Goal: Transaction & Acquisition: Purchase product/service

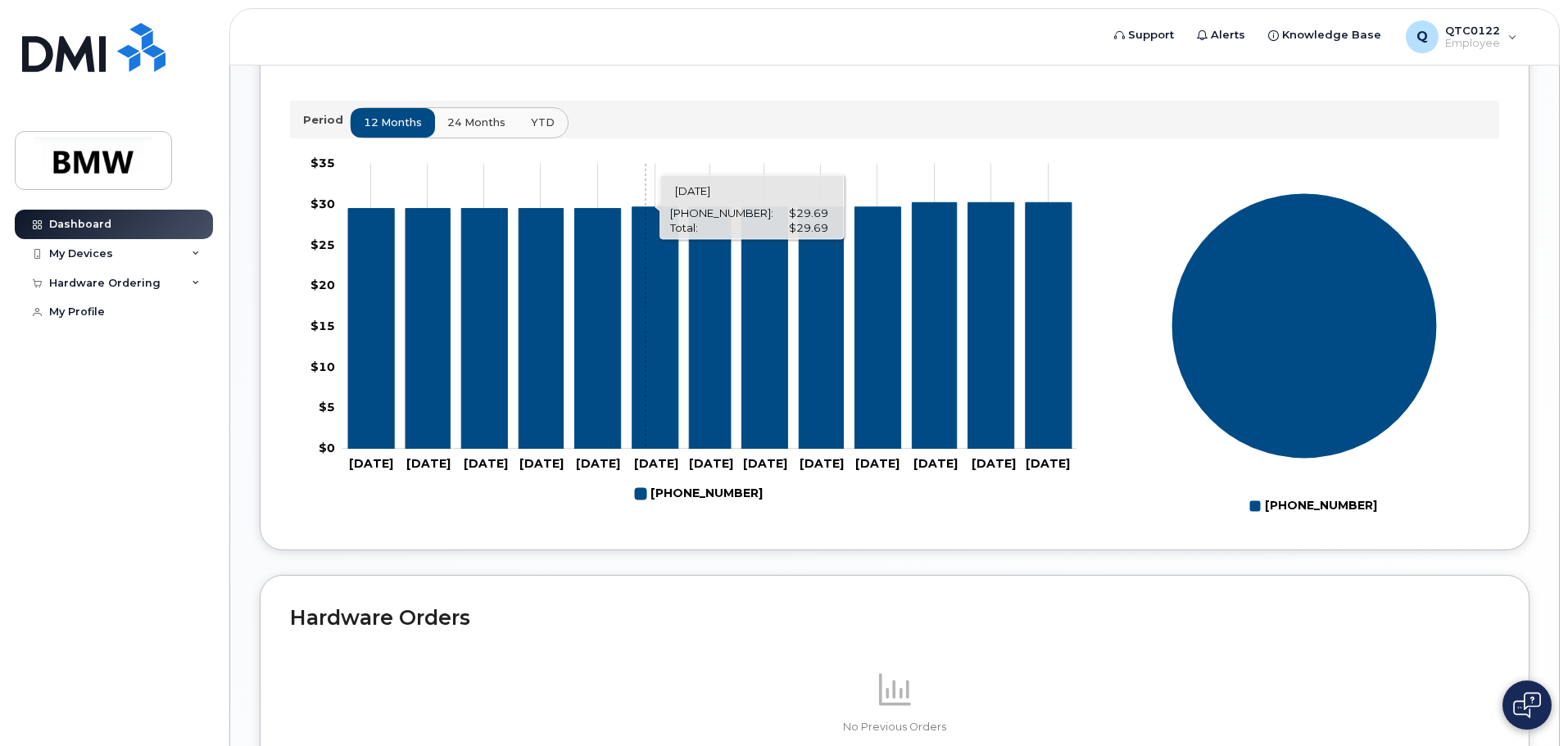
scroll to position [734, 0]
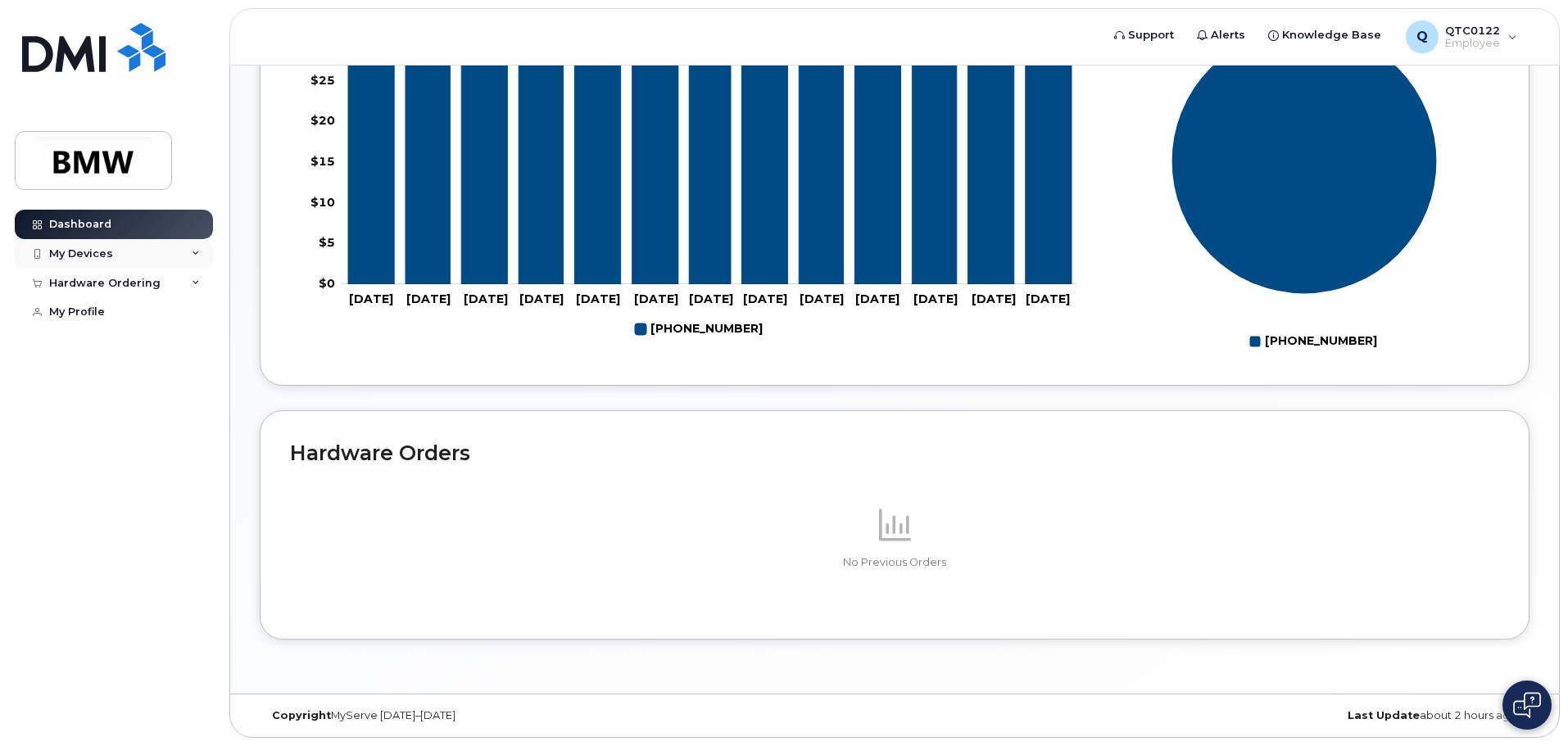
click at [191, 249] on div "My Devices" at bounding box center [113, 253] width 198 height 30
click at [73, 256] on div "My Devices" at bounding box center [81, 253] width 64 height 13
click at [80, 259] on div "My Devices" at bounding box center [81, 253] width 64 height 13
click at [202, 387] on div "Hardware Ordering" at bounding box center [113, 372] width 198 height 30
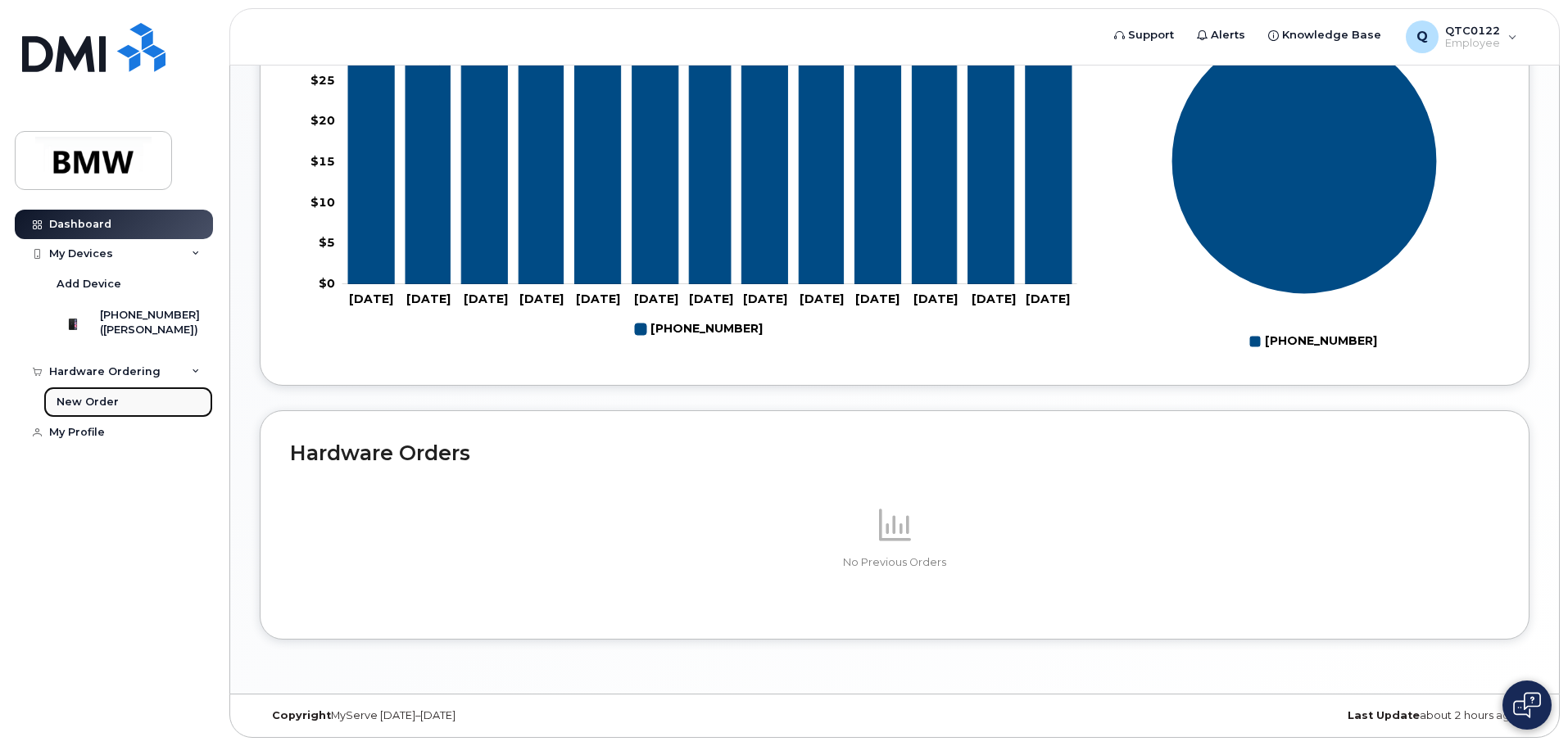
click at [70, 409] on div "New Order" at bounding box center [87, 402] width 62 height 14
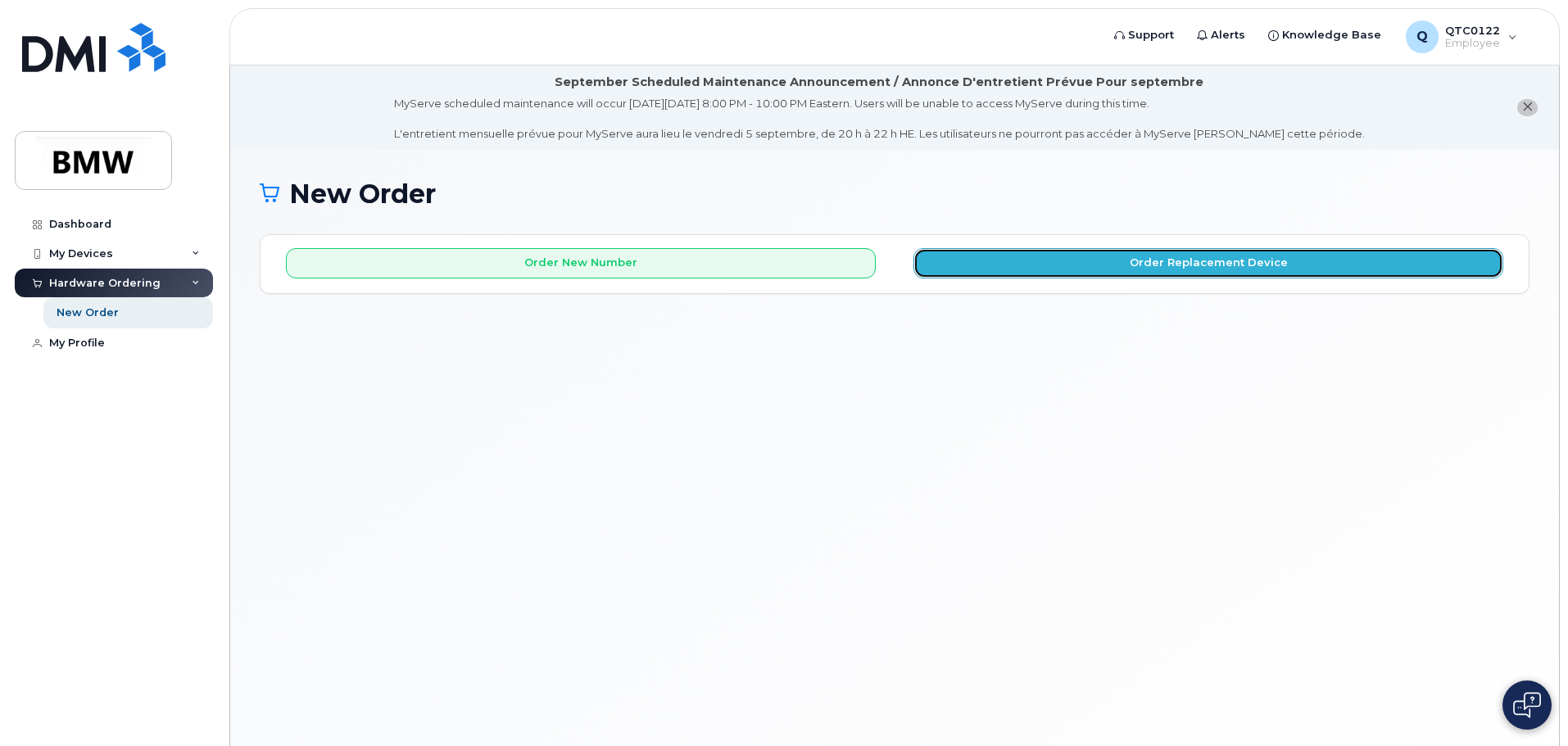
click at [1202, 263] on button "Order Replacement Device" at bounding box center [1209, 263] width 590 height 30
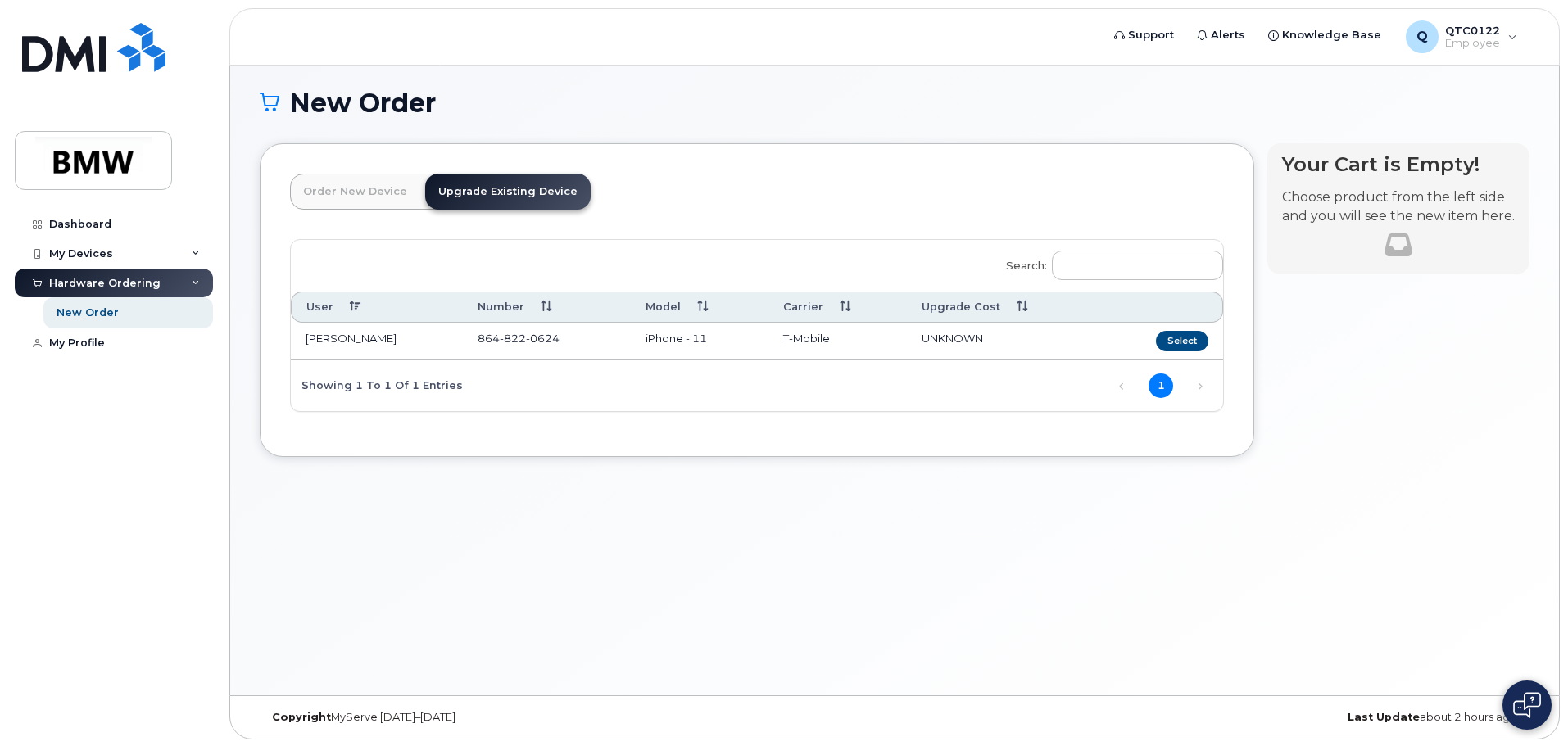
scroll to position [92, 0]
click at [1176, 335] on button "Select" at bounding box center [1182, 339] width 53 height 21
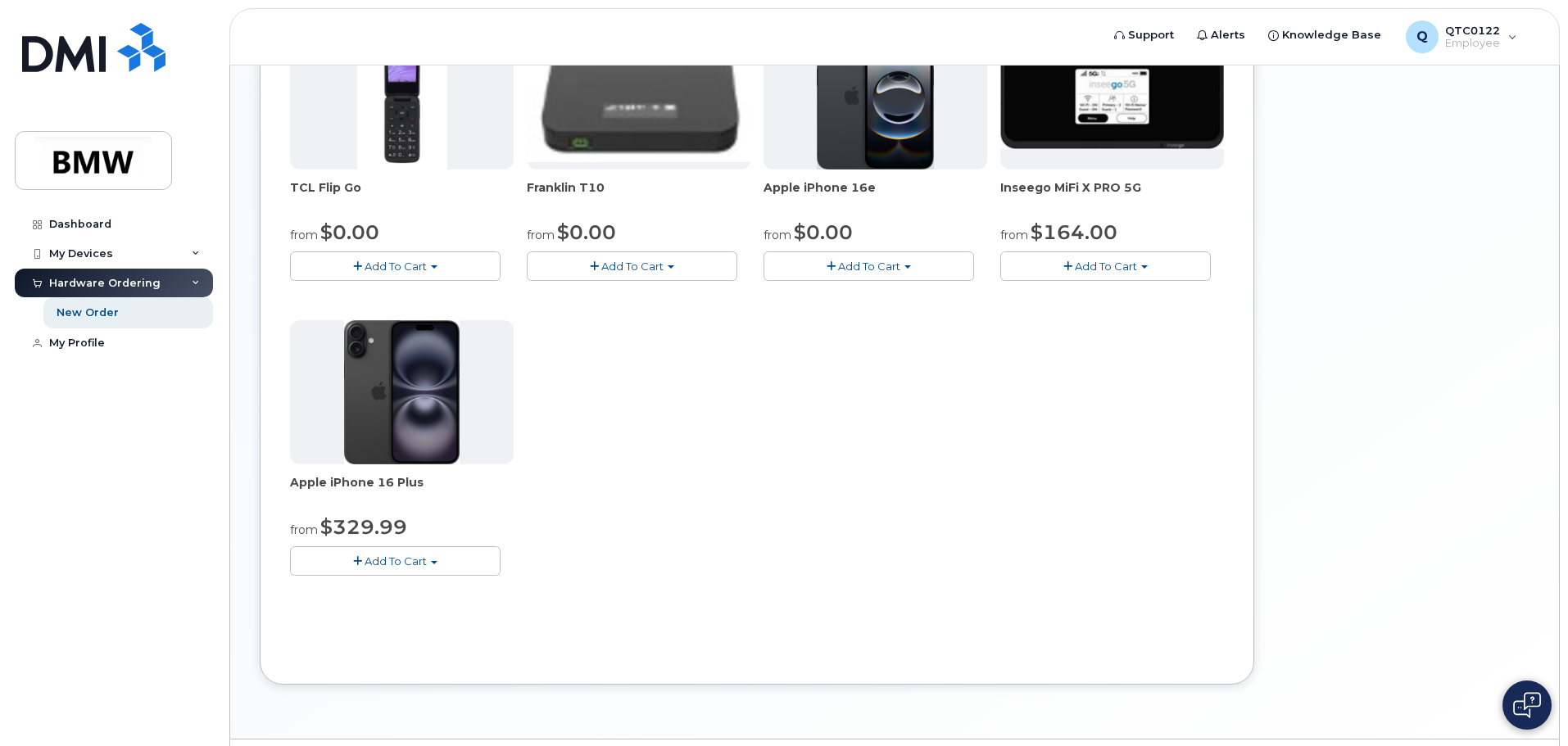
scroll to position [420, 0]
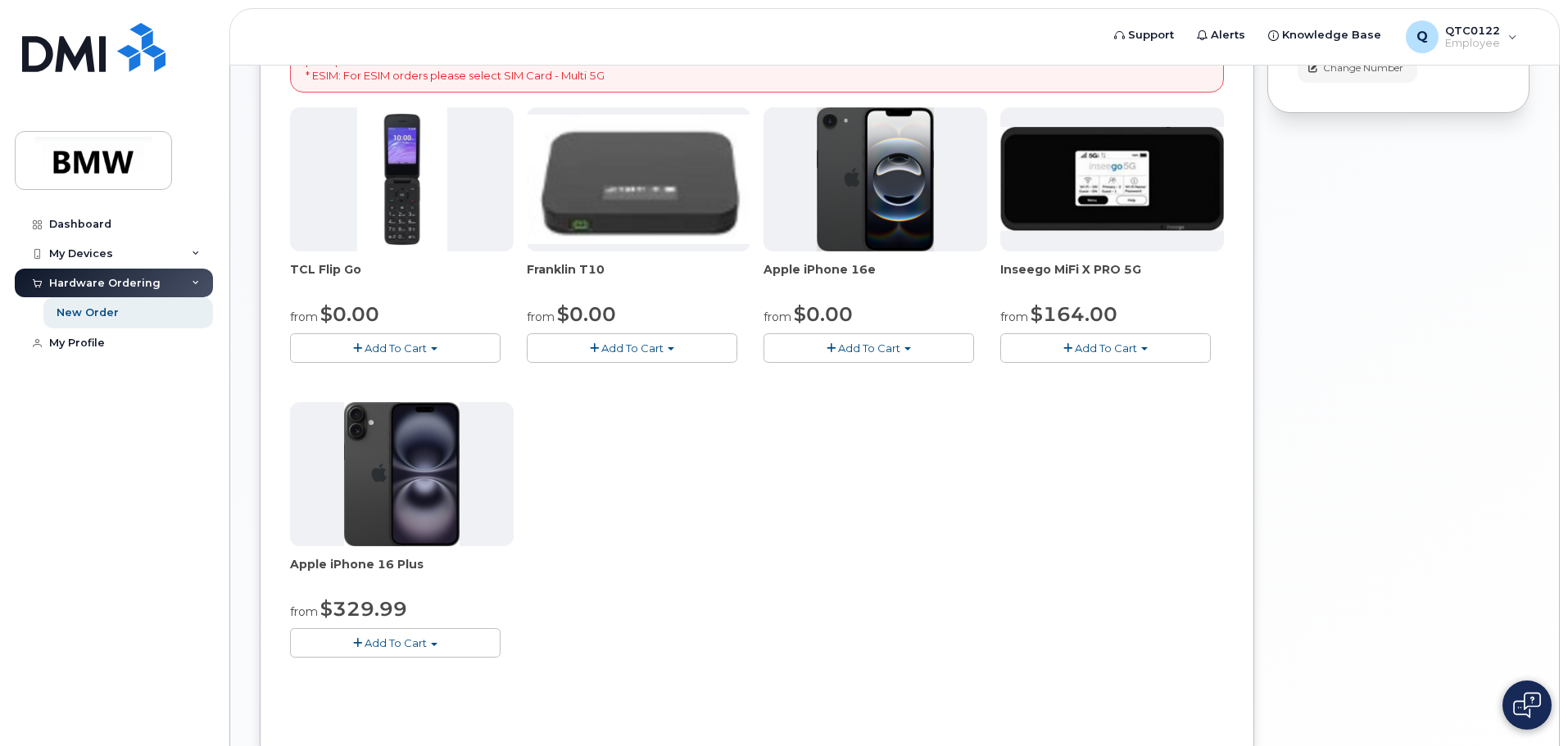
click at [389, 450] on img at bounding box center [401, 474] width 116 height 144
click at [365, 560] on span "Apple iPhone 16 Plus" at bounding box center [402, 572] width 224 height 33
click at [849, 272] on span "Apple iPhone 16e" at bounding box center [875, 278] width 224 height 33
click at [97, 344] on div "My Profile" at bounding box center [77, 343] width 56 height 13
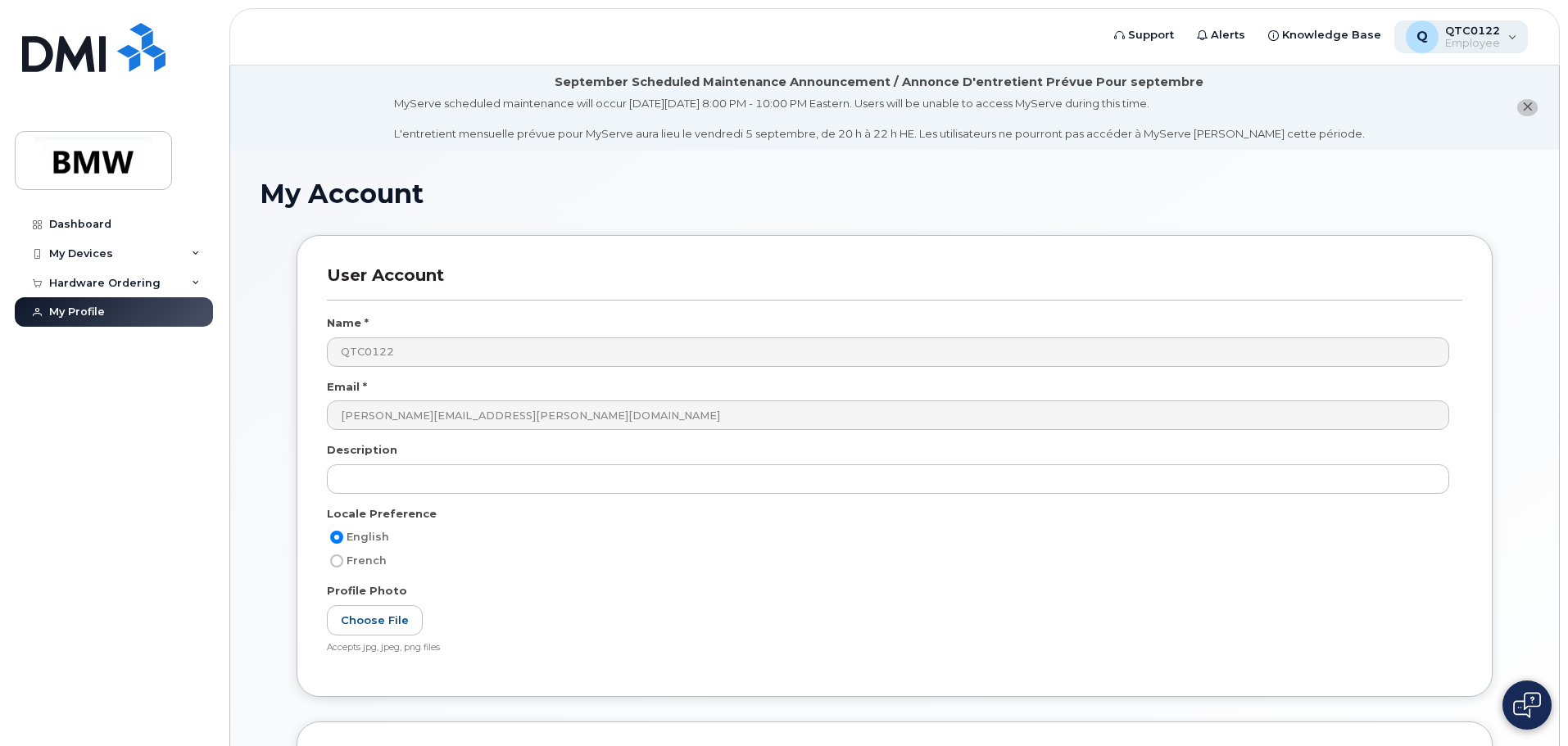
click at [1470, 31] on span "QTC0122" at bounding box center [1472, 30] width 55 height 13
